Goal: Task Accomplishment & Management: Manage account settings

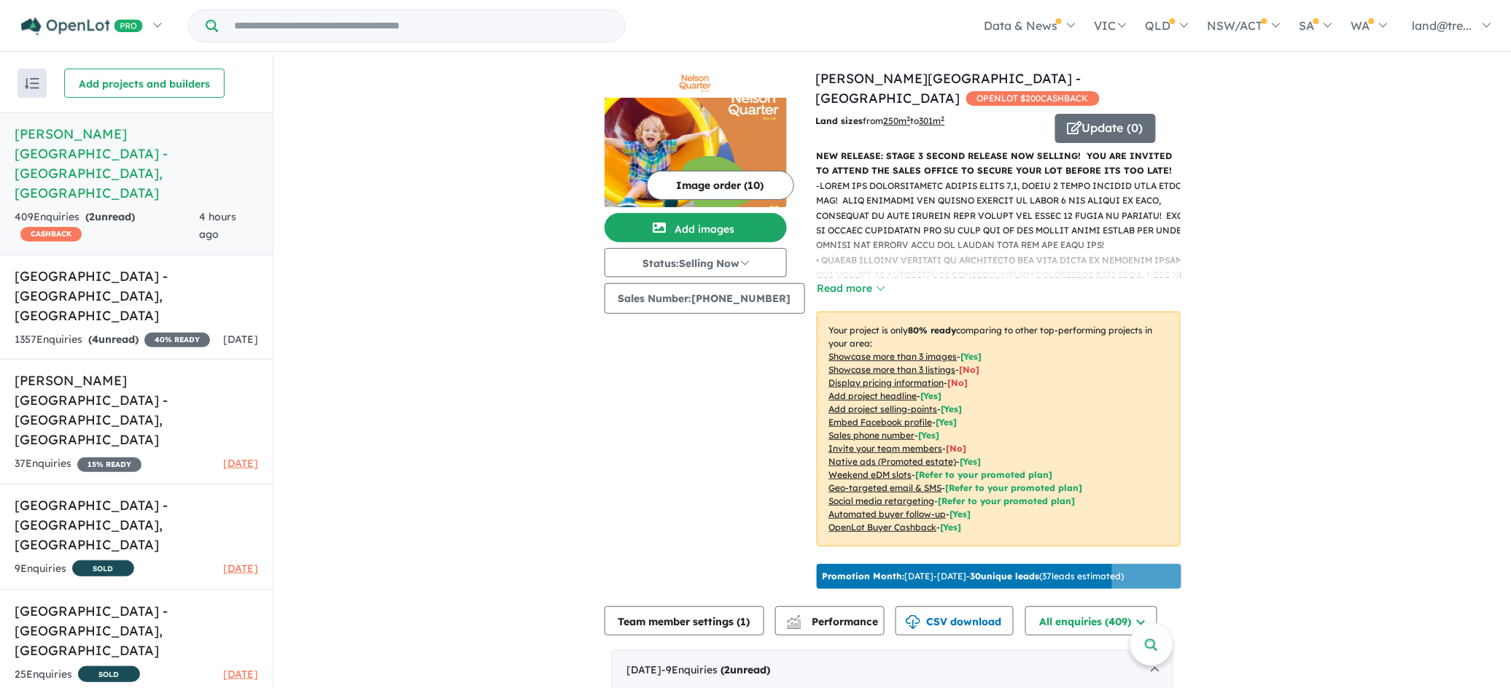
click at [695, 421] on div "Image order ( 10 ) Add images Status: Selling Now In Planning Coming Soon Selli…" at bounding box center [710, 332] width 211 height 526
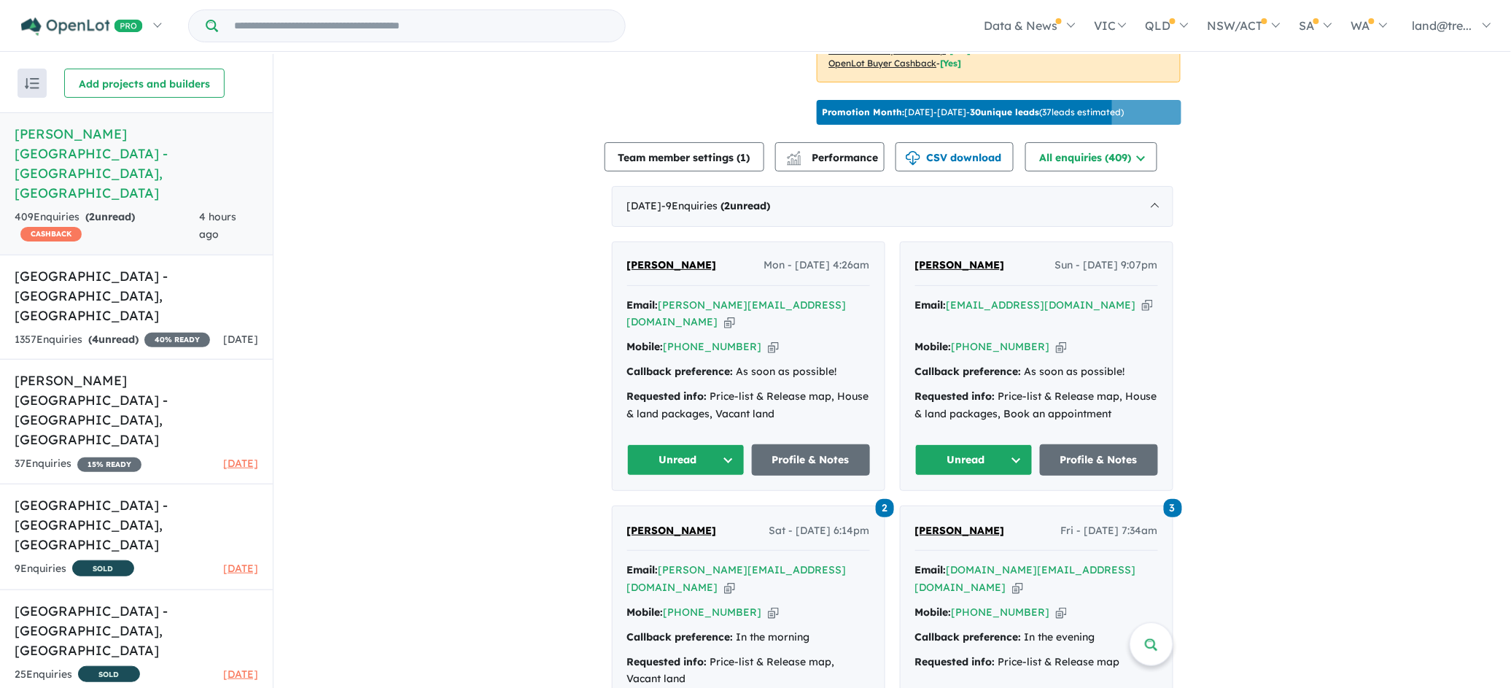
scroll to position [511, 0]
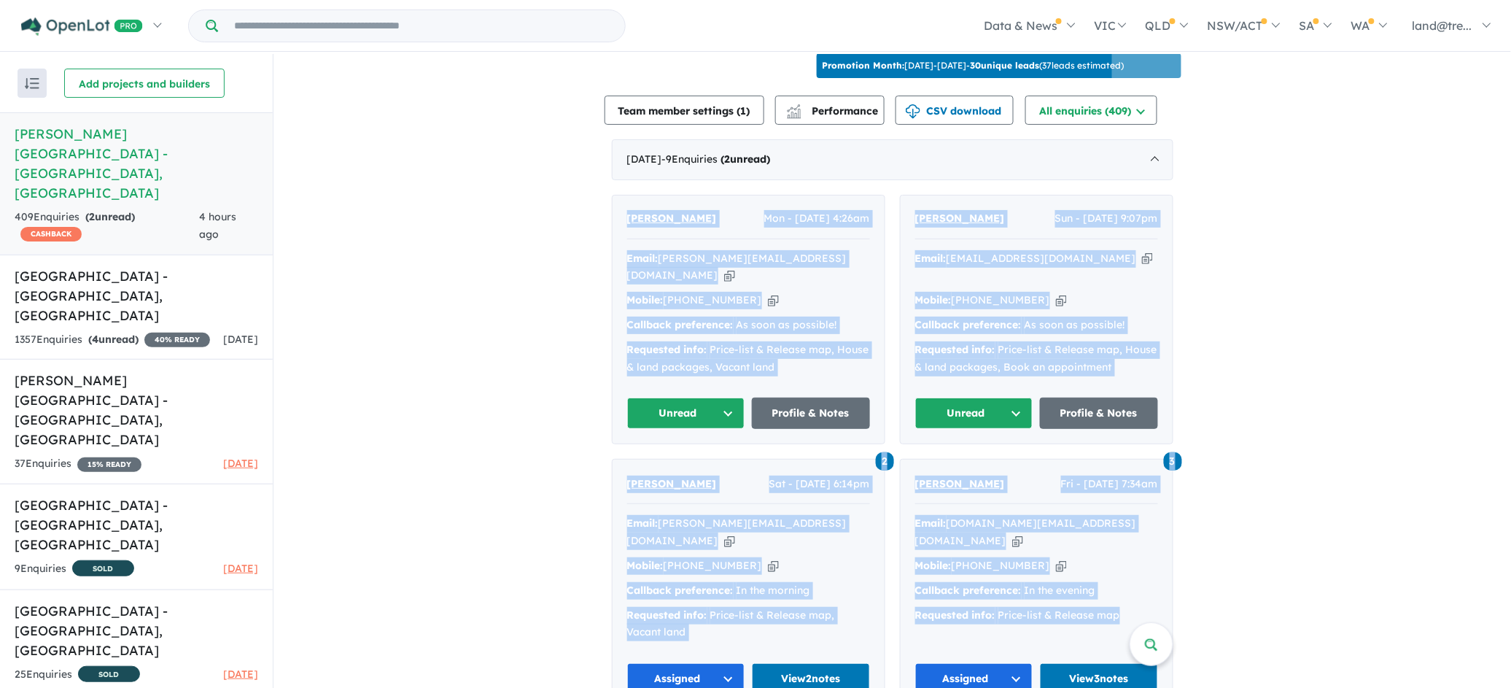
drag, startPoint x: 605, startPoint y: 190, endPoint x: 1031, endPoint y: 565, distance: 567.9
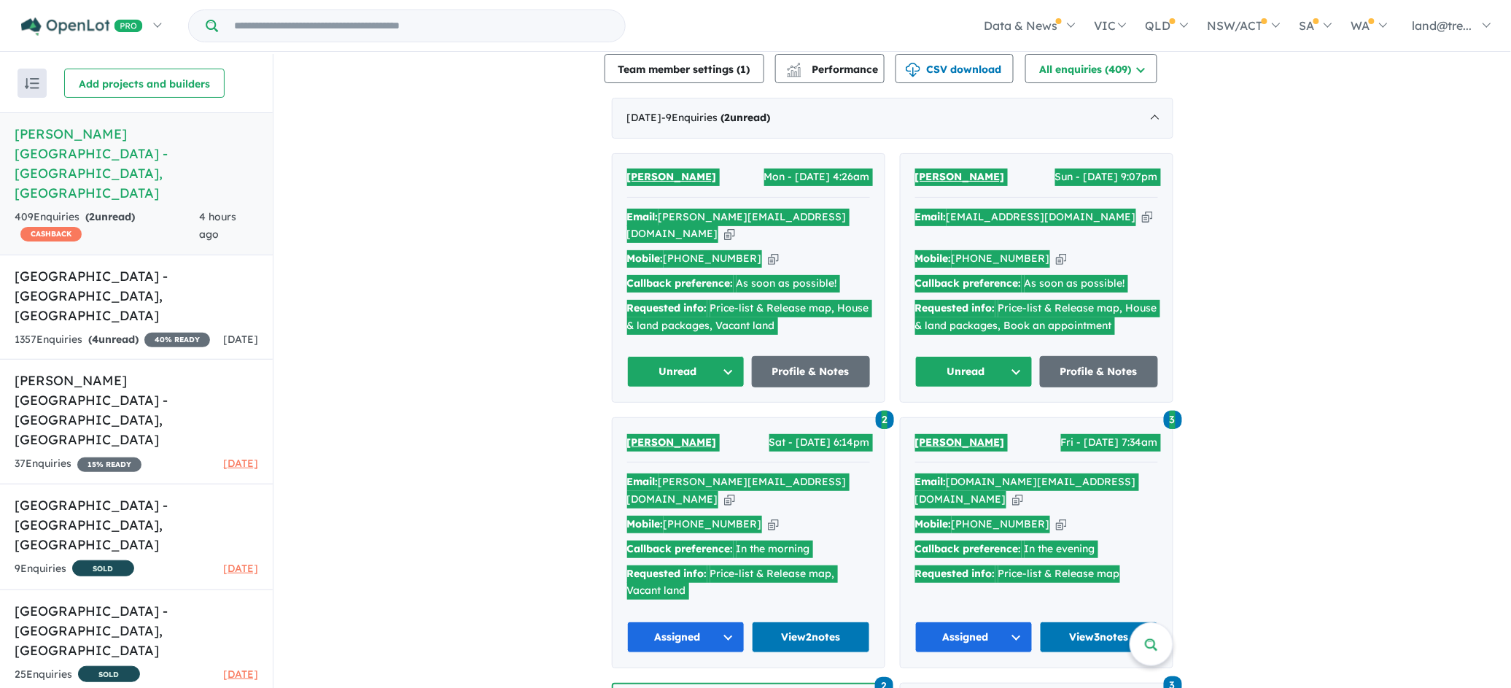
scroll to position [552, 0]
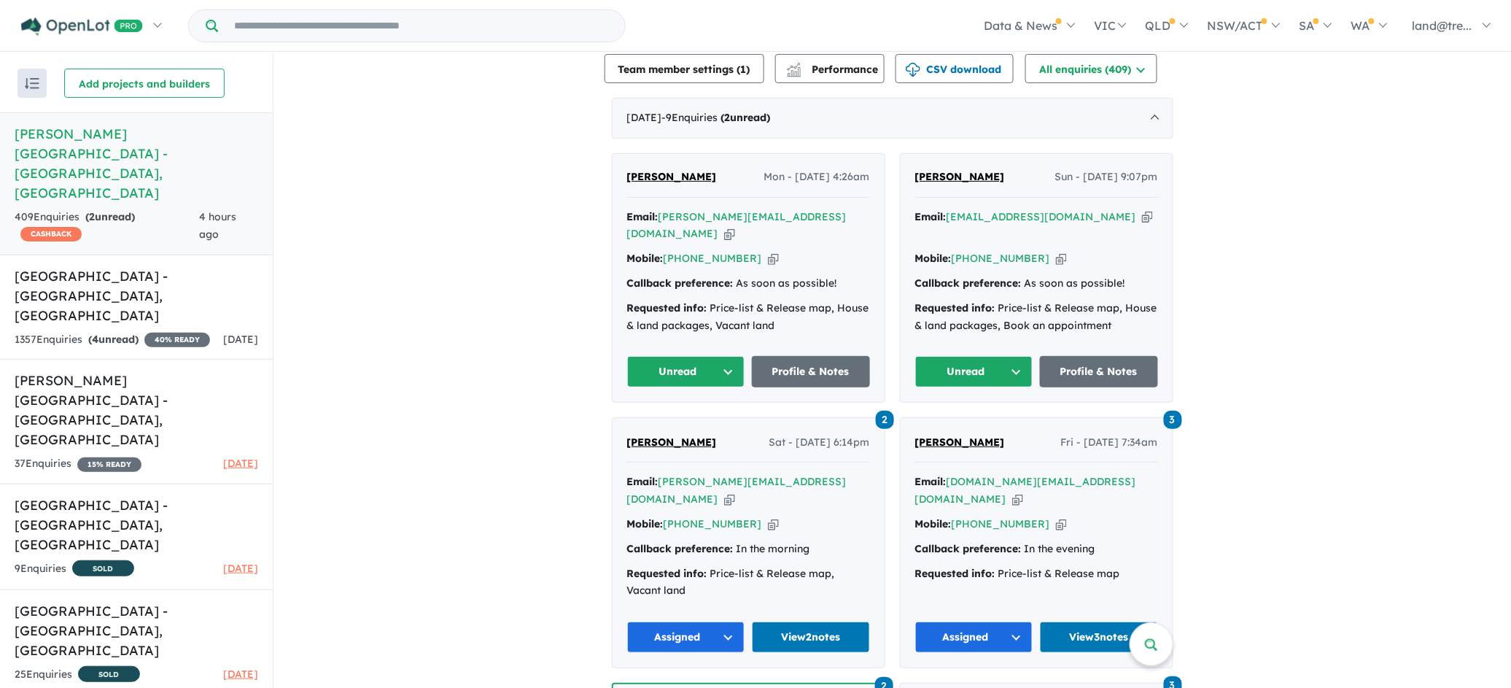
click at [732, 356] on button "Unread" at bounding box center [686, 371] width 118 height 31
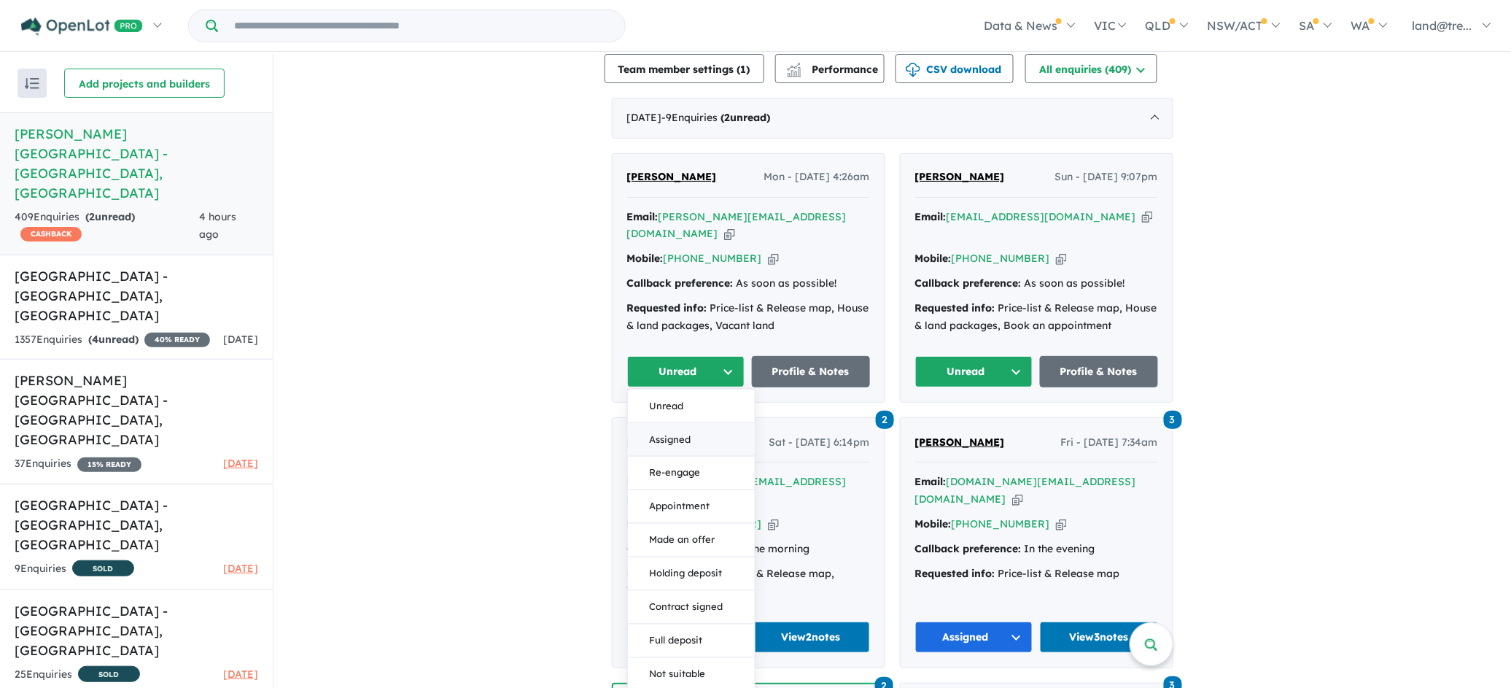
click at [676, 423] on button "Assigned" at bounding box center [691, 440] width 127 height 34
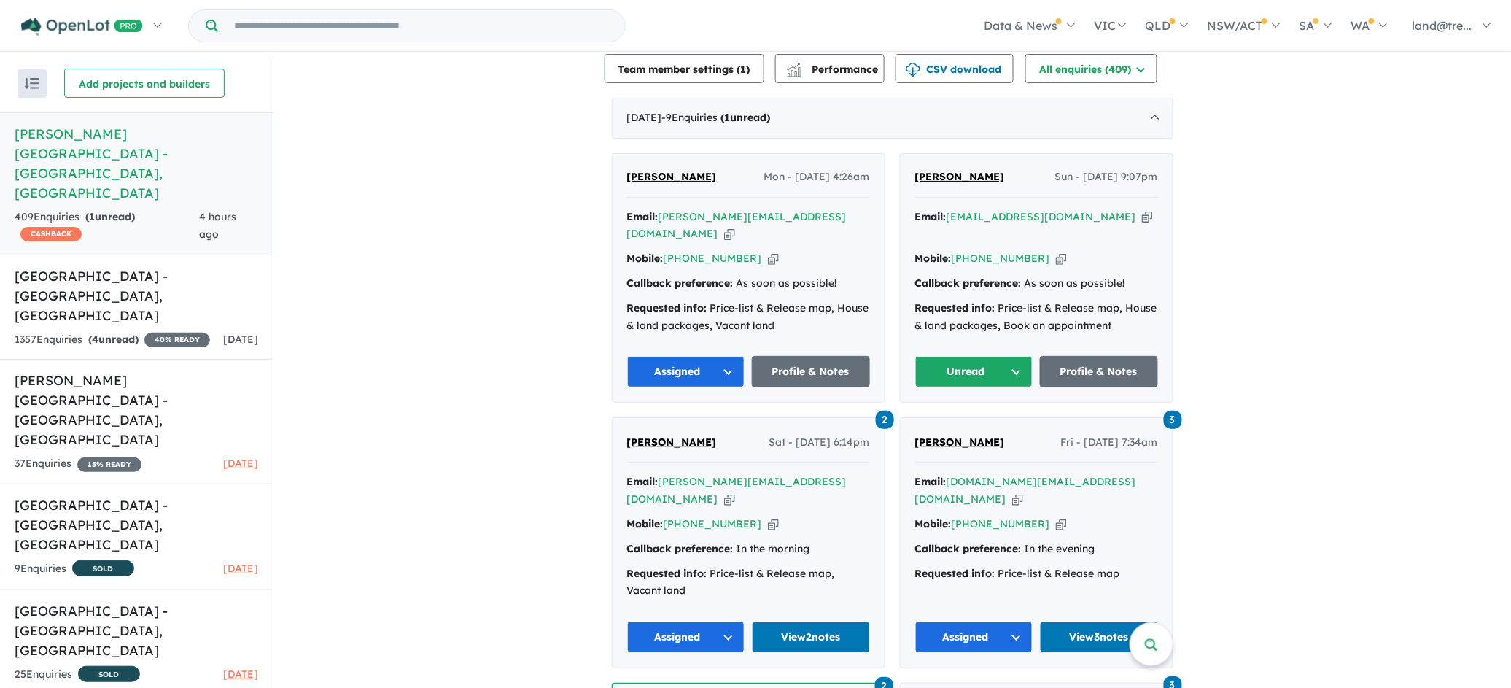
click at [1017, 356] on button "Unread" at bounding box center [974, 371] width 118 height 31
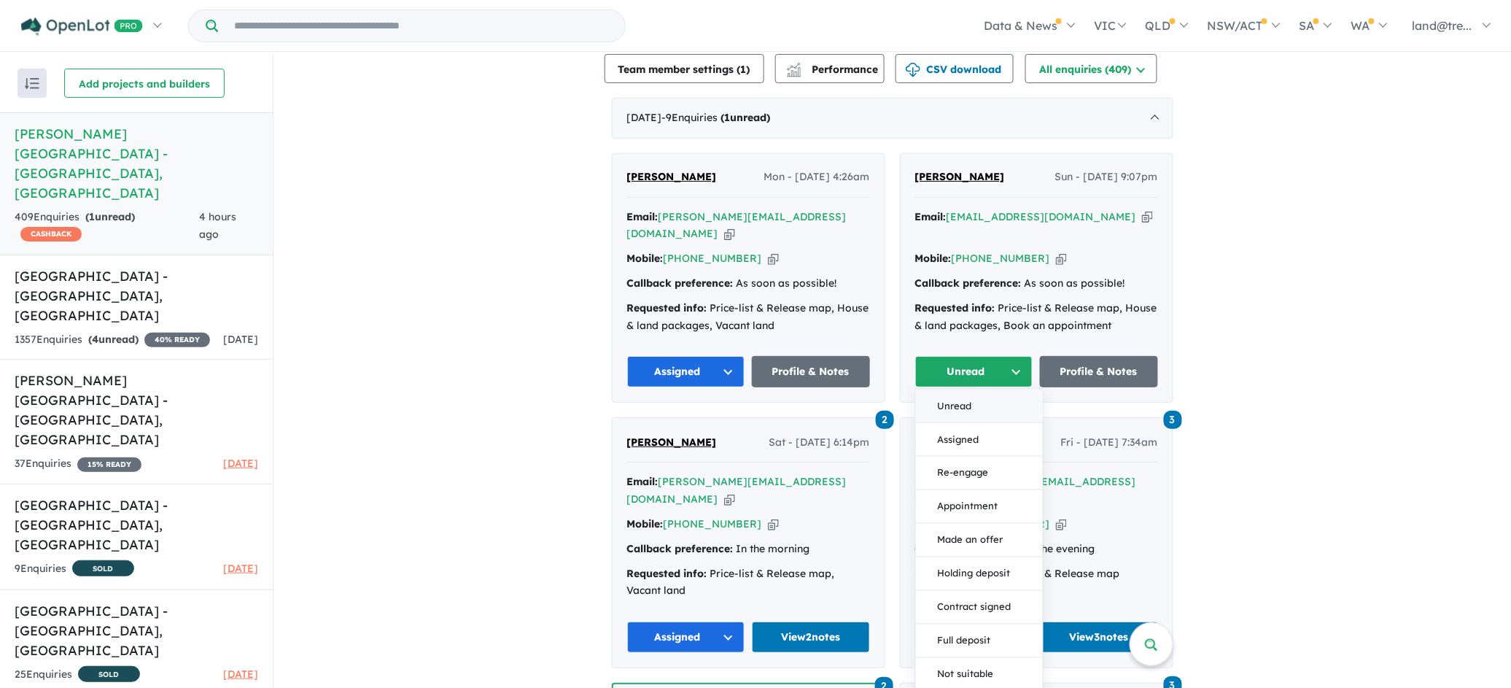
click at [947, 389] on button "Unread" at bounding box center [979, 406] width 127 height 34
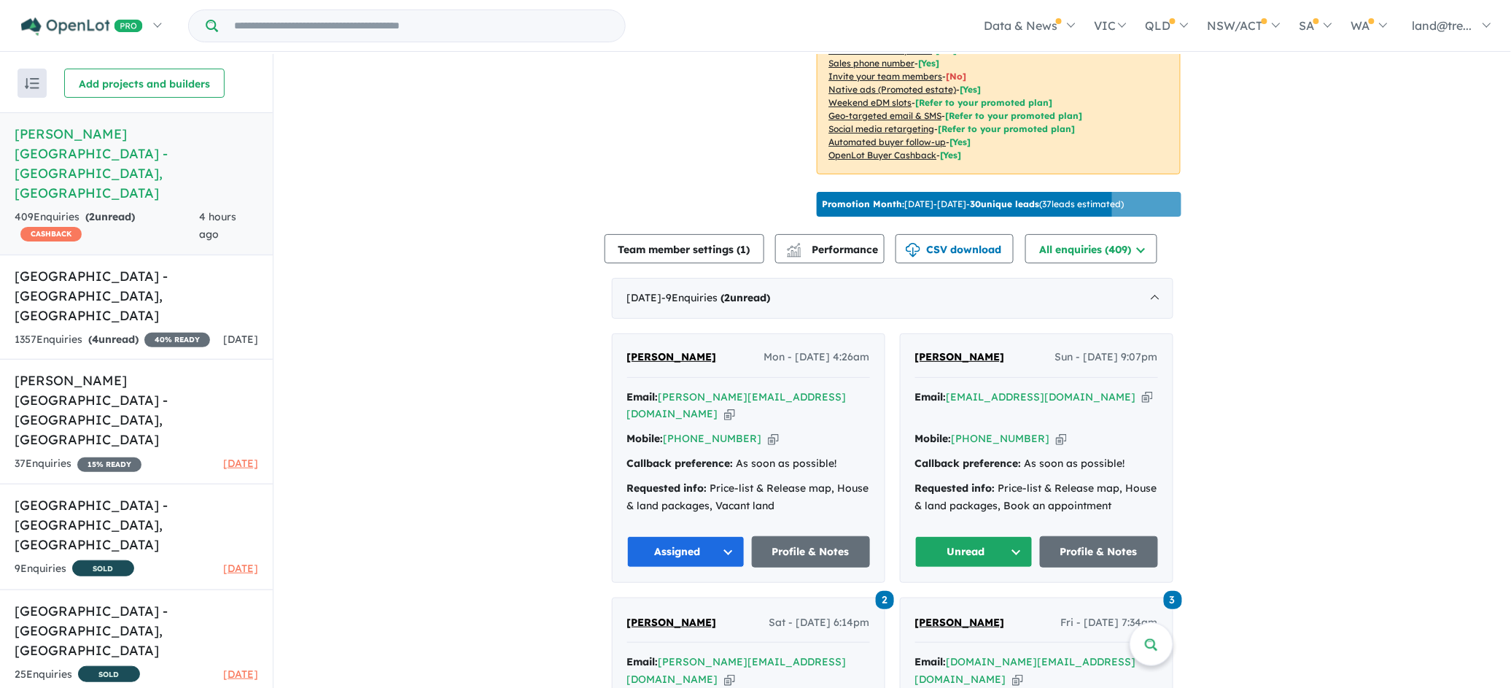
scroll to position [511, 0]
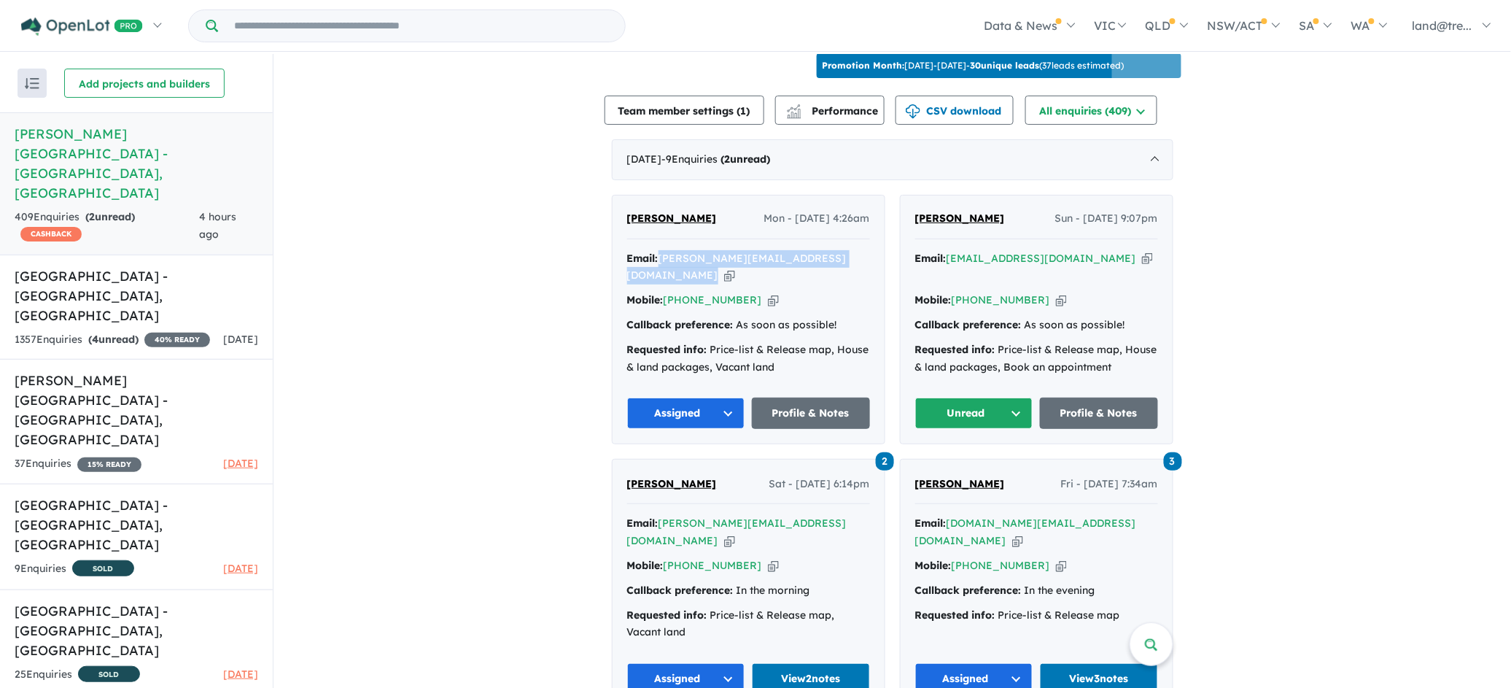
drag, startPoint x: 659, startPoint y: 244, endPoint x: 841, endPoint y: 247, distance: 181.6
click at [841, 250] on div "Email: [PERSON_NAME][EMAIL_ADDRESS][DOMAIN_NAME] Copied!" at bounding box center [748, 267] width 243 height 35
copy div "[PERSON_NAME][EMAIL_ADDRESS][DOMAIN_NAME] Copied!"
